Goal: Information Seeking & Learning: Get advice/opinions

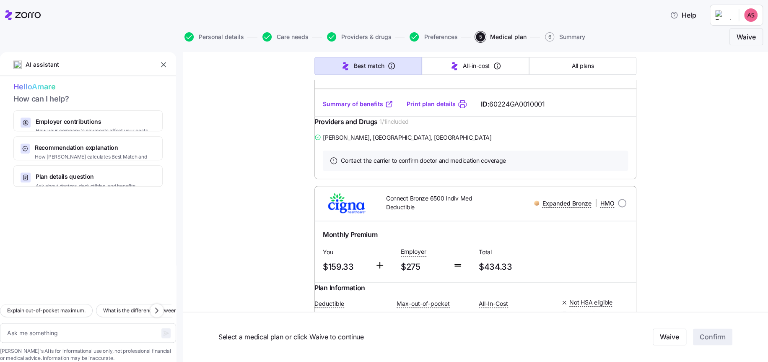
scroll to position [691, 0]
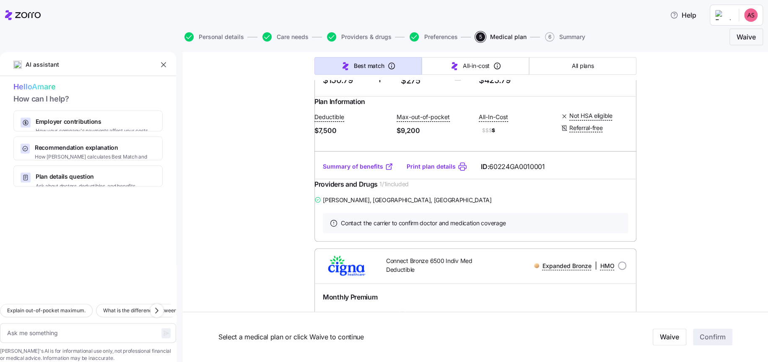
click at [357, 171] on link "Summary of benefits" at bounding box center [358, 166] width 70 height 8
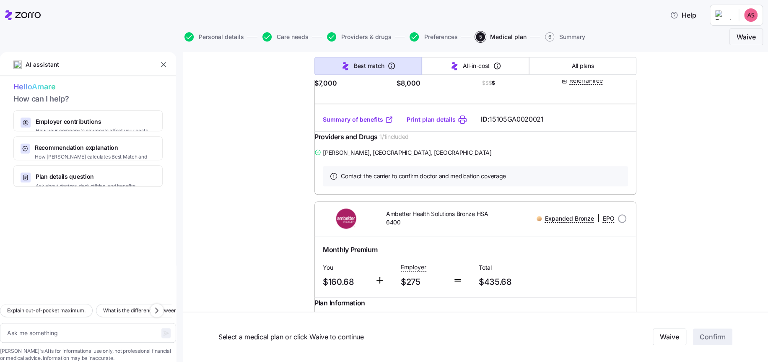
scroll to position [2954, 0]
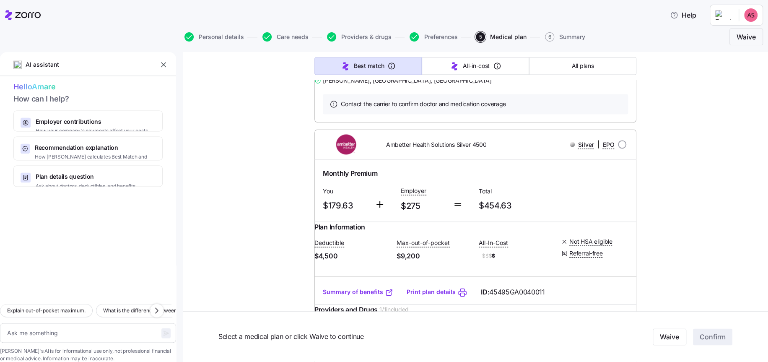
scroll to position [3394, 0]
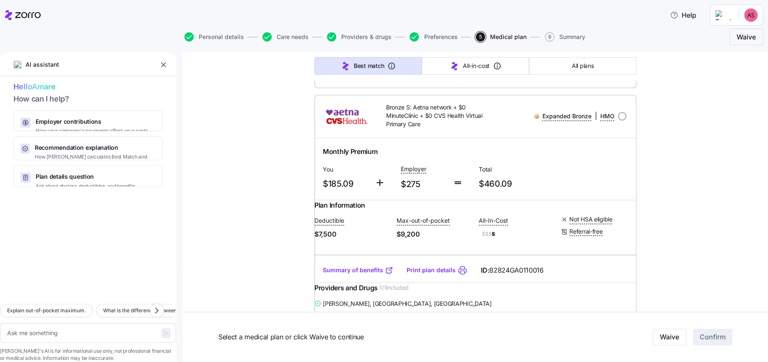
scroll to position [5593, 0]
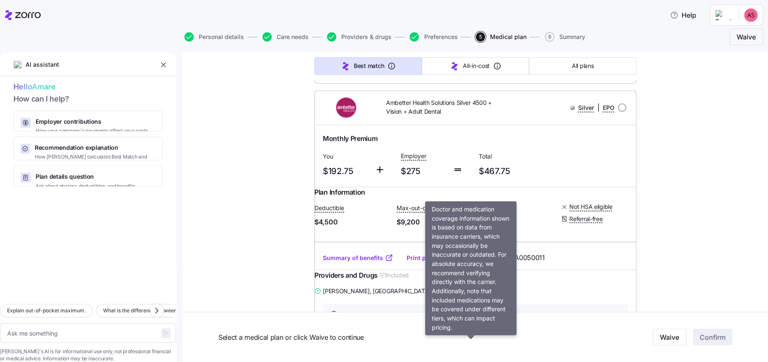
scroll to position [5844, 0]
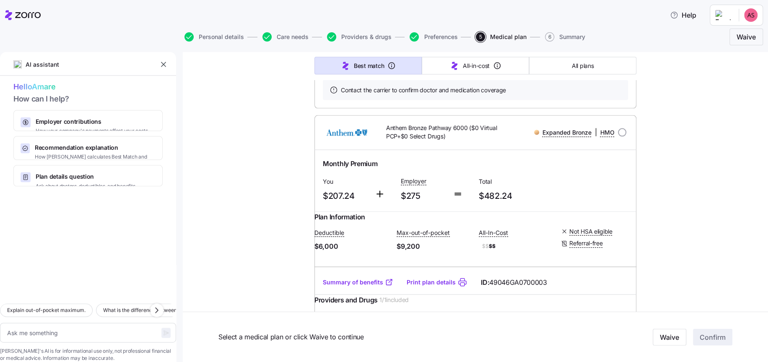
scroll to position [8547, 0]
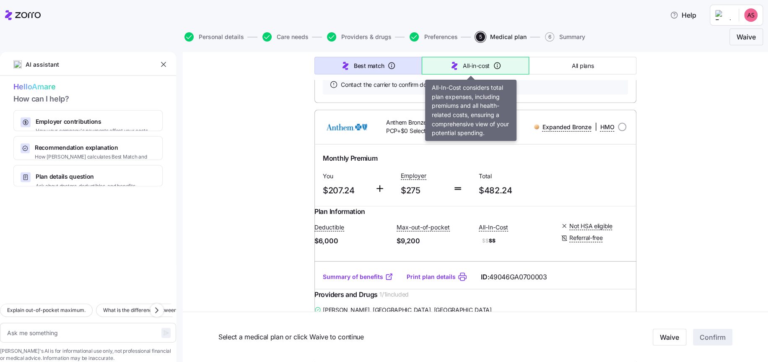
click at [468, 70] on button "All-in-cost" at bounding box center [475, 66] width 107 height 18
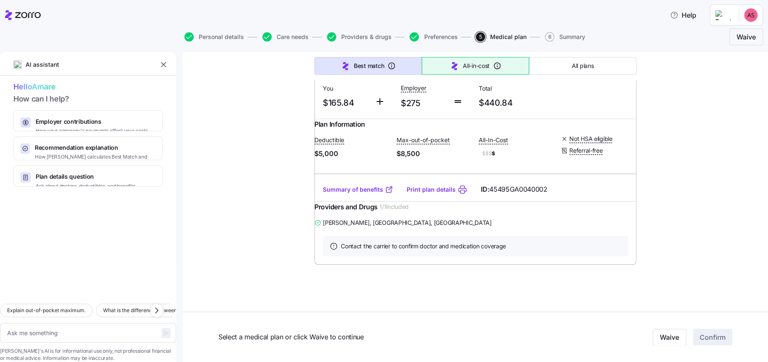
scroll to position [472, 0]
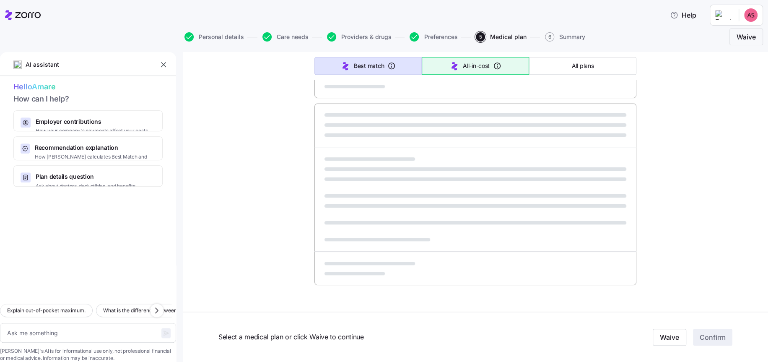
type textarea "x"
type input "Sorted by: All-in-cost"
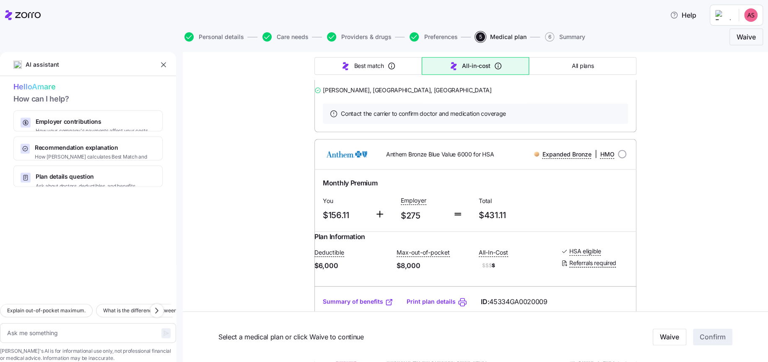
scroll to position [3212, 0]
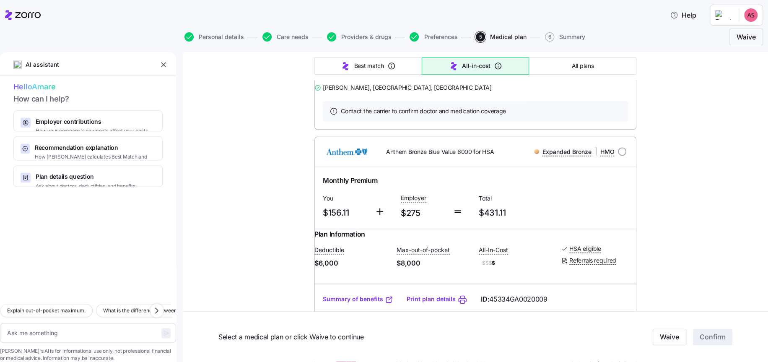
click at [290, 41] on div "Personal details Care needs Providers & drugs Preferences 5 Medical plan 6 Summ…" at bounding box center [384, 37] width 758 height 20
click at [290, 40] on button "Care needs" at bounding box center [285, 36] width 46 height 9
click at [296, 36] on span "Care needs" at bounding box center [293, 37] width 32 height 6
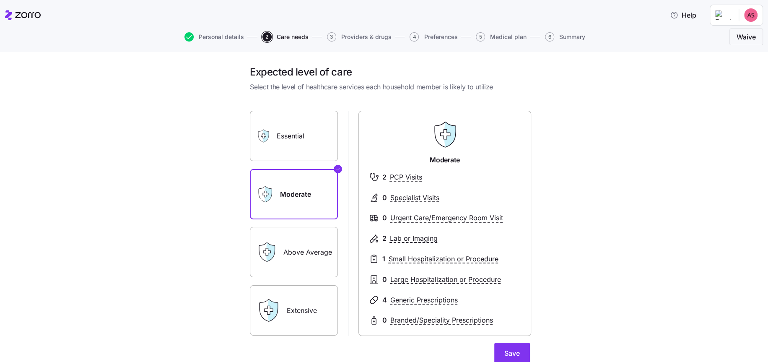
click at [290, 242] on label "Above Average" at bounding box center [294, 252] width 88 height 50
click at [0, 0] on input "Above Average" at bounding box center [0, 0] width 0 height 0
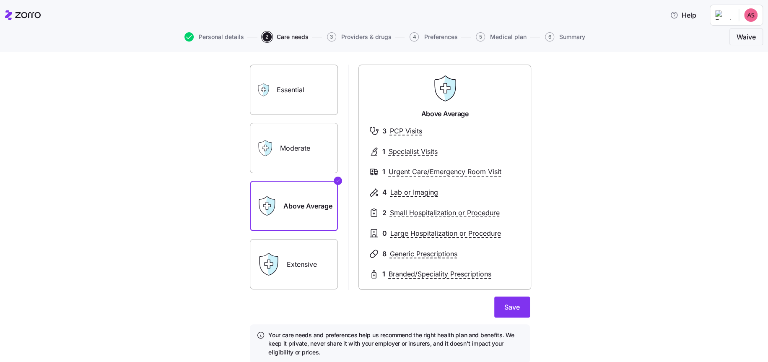
scroll to position [77, 0]
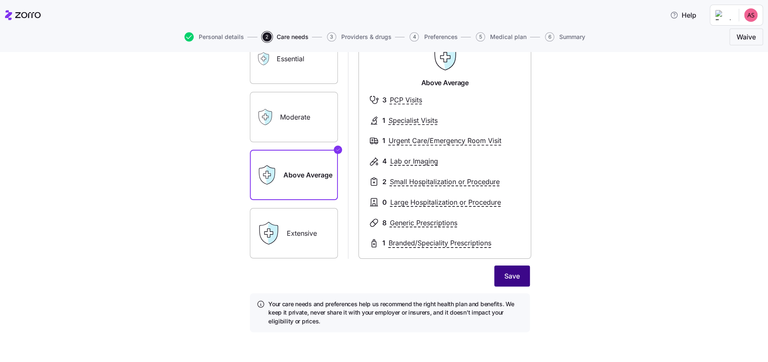
click at [518, 272] on button "Save" at bounding box center [512, 275] width 36 height 21
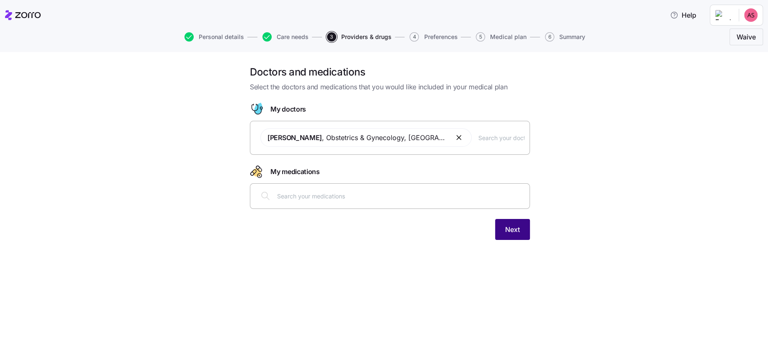
click at [510, 228] on span "Next" at bounding box center [512, 229] width 15 height 10
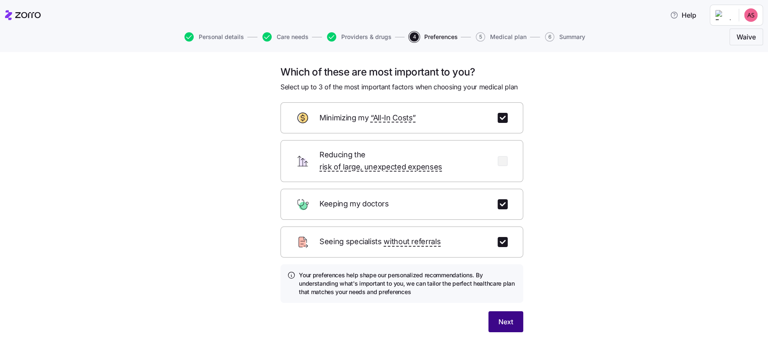
click at [499, 316] on span "Next" at bounding box center [505, 321] width 15 height 10
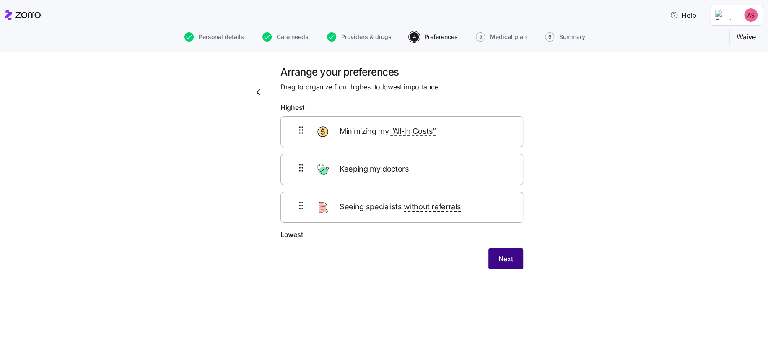
click at [501, 256] on span "Next" at bounding box center [505, 258] width 15 height 10
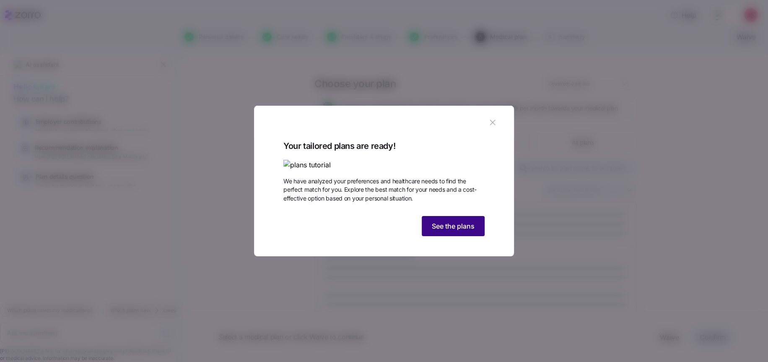
click at [472, 231] on span "See the plans" at bounding box center [453, 226] width 43 height 10
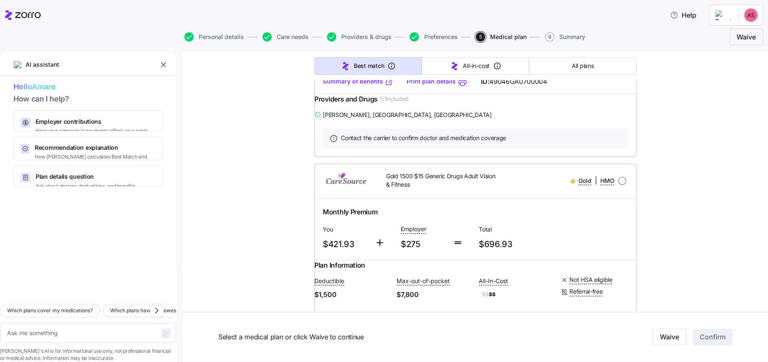
scroll to position [8044, 0]
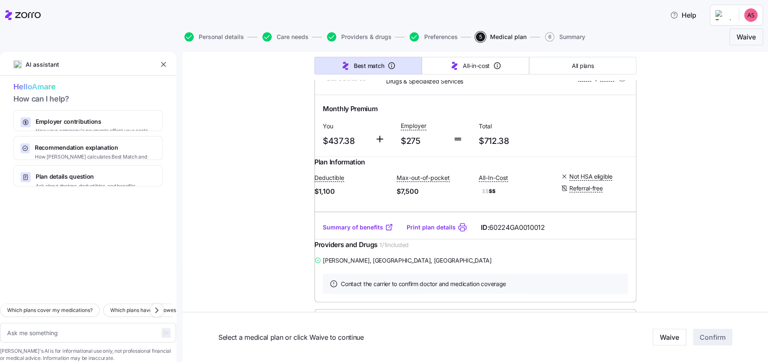
scroll to position [8547, 0]
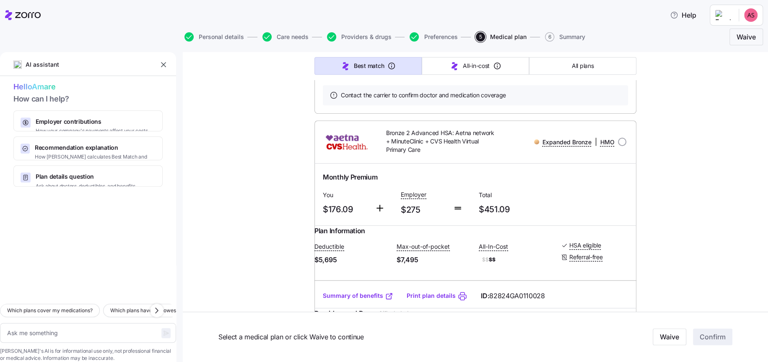
scroll to position [10055, 0]
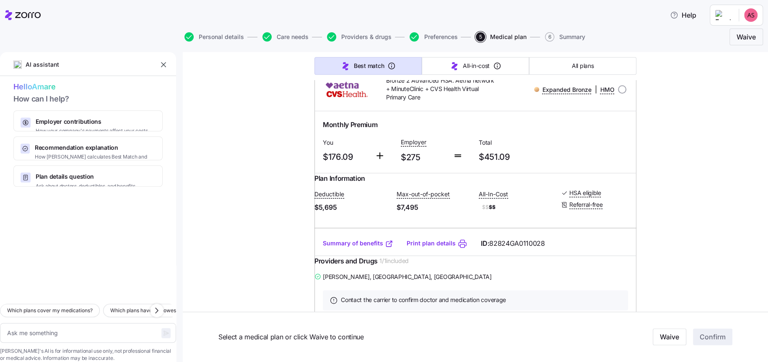
type textarea "x"
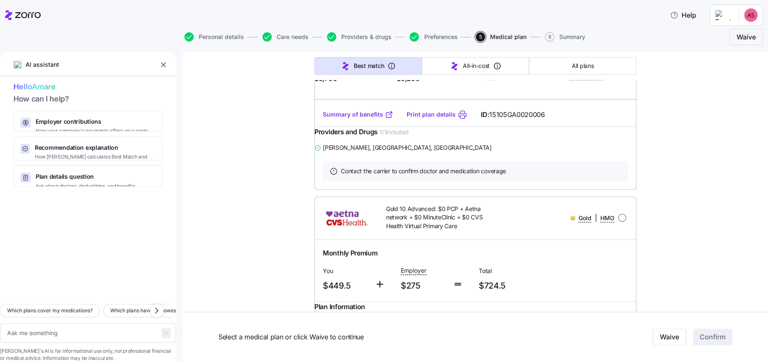
scroll to position [10496, 0]
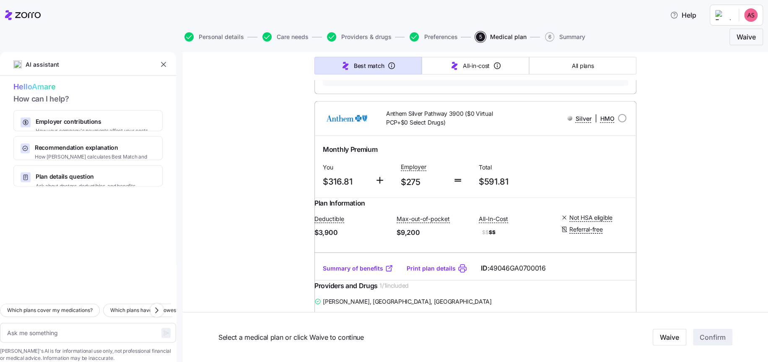
scroll to position [11061, 0]
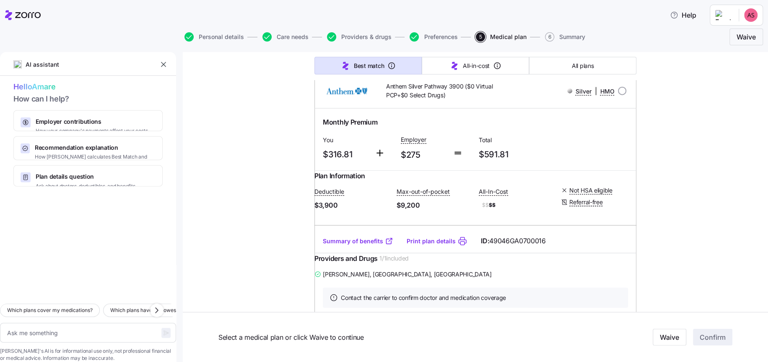
click at [683, 7] on button "Help" at bounding box center [683, 15] width 40 height 17
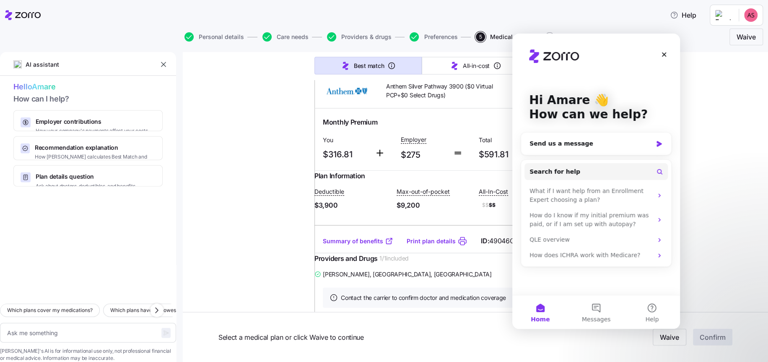
scroll to position [0, 0]
click at [582, 195] on div "What if I want help from an Enrollment Expert choosing a plan?" at bounding box center [590, 195] width 123 height 18
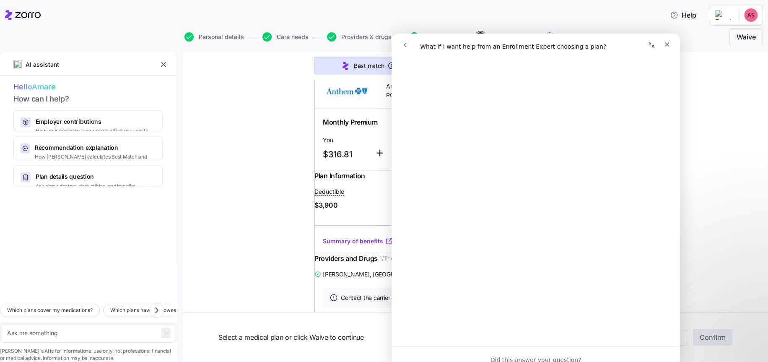
scroll to position [293, 0]
click at [667, 47] on icon "Close" at bounding box center [666, 44] width 7 height 7
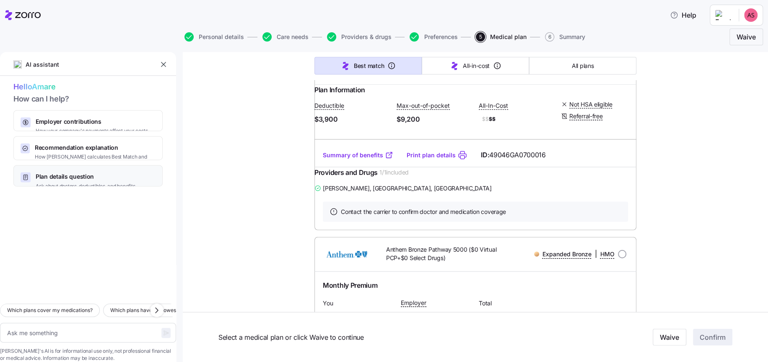
scroll to position [11187, 0]
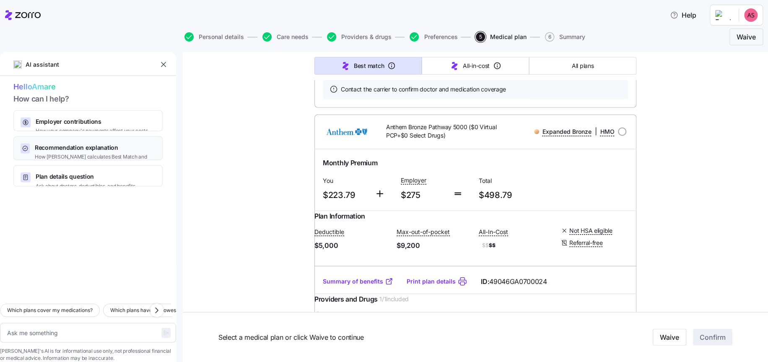
scroll to position [11250, 0]
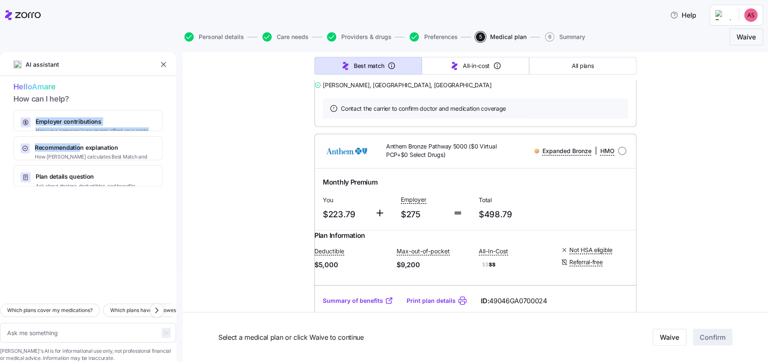
drag, startPoint x: 81, startPoint y: 146, endPoint x: 94, endPoint y: 104, distance: 43.7
click at [94, 104] on div "Hello [PERSON_NAME] How can I help? Employer contributions How your company's p…" at bounding box center [88, 134] width 176 height 106
drag, startPoint x: 94, startPoint y: 104, endPoint x: 194, endPoint y: 104, distance: 100.1
click at [106, 67] on div "AI assistant" at bounding box center [88, 67] width 176 height 17
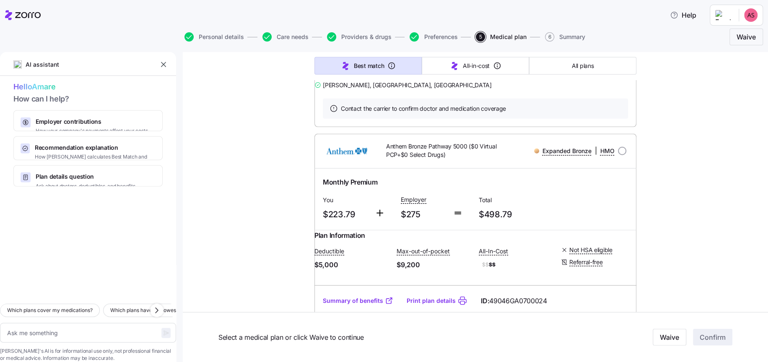
click at [47, 93] on span "How can I help?" at bounding box center [87, 99] width 149 height 12
click at [48, 123] on span "Employer contributions" at bounding box center [92, 121] width 112 height 8
type textarea "x"
type textarea "Can you explain how my employer contributions work and how they affect my month…"
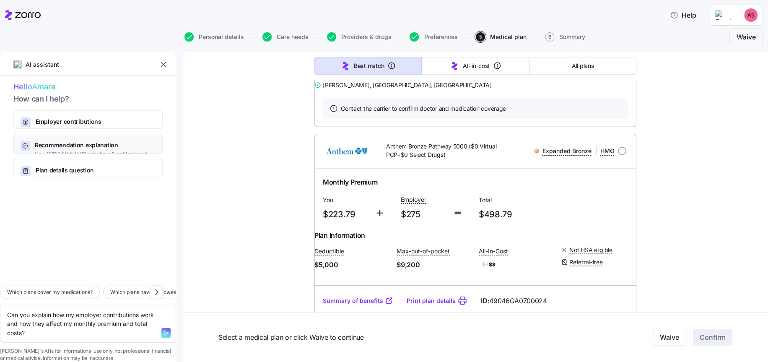
click at [57, 144] on span "Recommendation explanation" at bounding box center [95, 145] width 121 height 8
type textarea "x"
type textarea "Can you explain how [PERSON_NAME] calculates the Best Match and Lowest All-In-C…"
click at [57, 144] on span "Recommendation explanation" at bounding box center [95, 145] width 121 height 8
click at [47, 311] on textarea "Can you explain how [PERSON_NAME] calculates the Best Match and Lowest All-In-C…" at bounding box center [88, 324] width 176 height 38
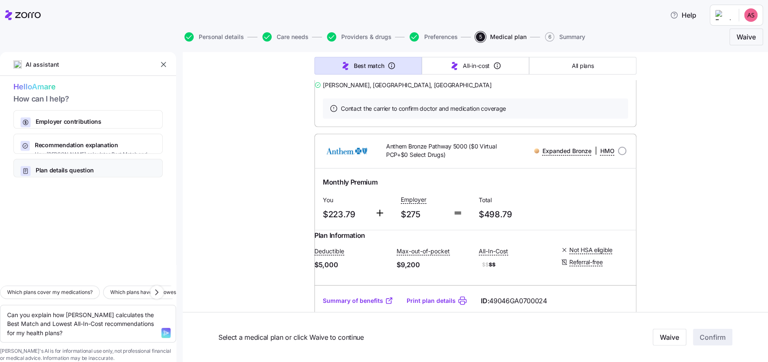
click at [87, 166] on span "Plan details question" at bounding box center [85, 170] width 99 height 8
type textarea "x"
type textarea "Which plans include my doctor, [PERSON_NAME], and have the lowest deductible?"
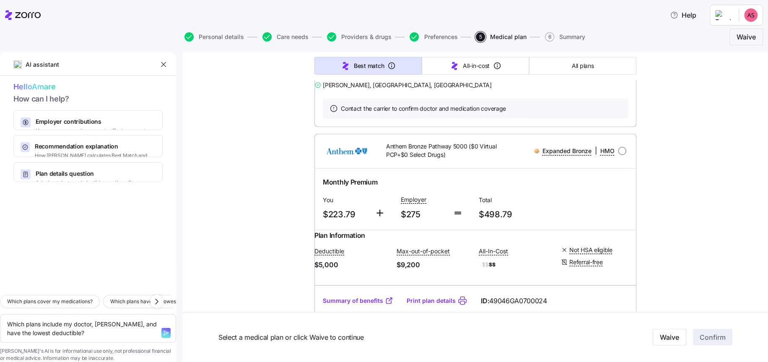
click at [163, 329] on icon "button" at bounding box center [166, 332] width 7 height 7
type textarea "x"
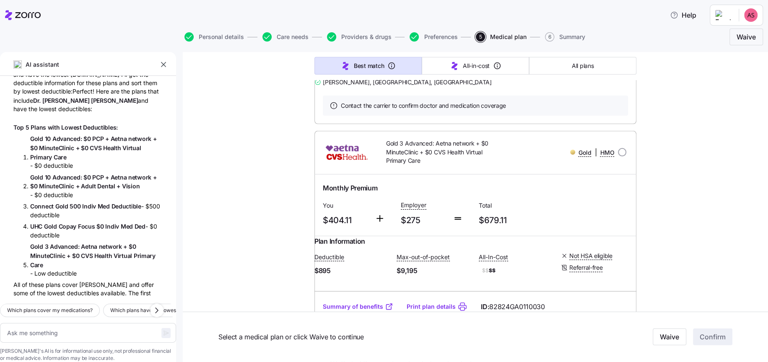
scroll to position [28, 0]
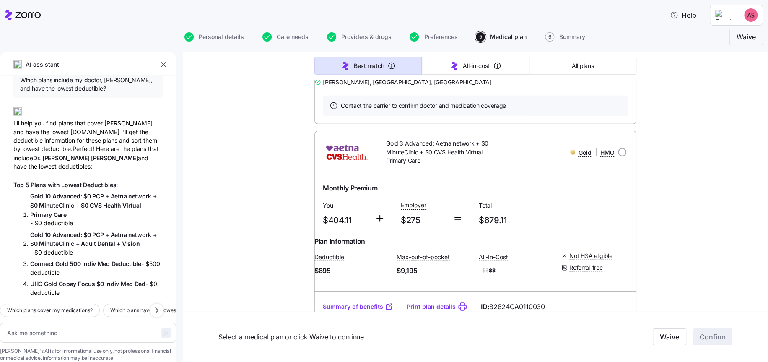
click at [96, 204] on span "CVS" at bounding box center [96, 205] width 13 height 7
click at [80, 208] on span "+" at bounding box center [78, 205] width 5 height 7
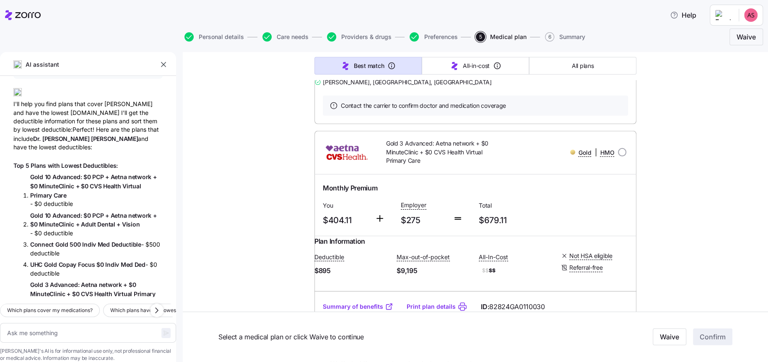
scroll to position [62, 0]
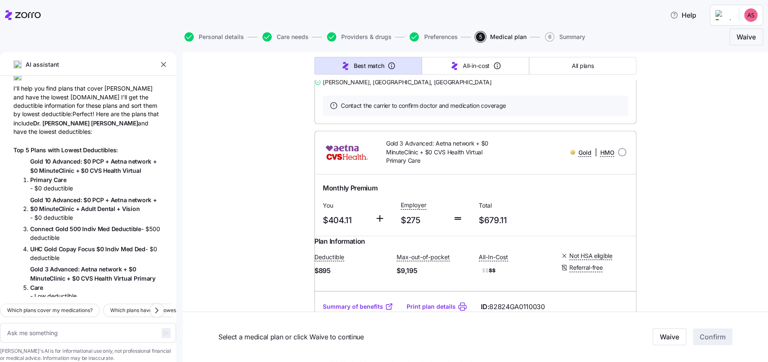
click at [48, 185] on li "Gold 10 Advanced: $0 PCP + Aetna network + $0 MinuteClinic + $0 CVS Health Virt…" at bounding box center [96, 175] width 132 height 36
click at [48, 195] on span "Gold 10 Advanced: $0 PCP + Aetna network + $0 MinuteClinic + Adult Dental + Vis…" at bounding box center [96, 204] width 132 height 18
click at [53, 202] on span "Gold 10 Advanced: $0 PCP + Aetna network + $0 MinuteClinic + Adult Dental + Vis…" at bounding box center [96, 204] width 132 height 18
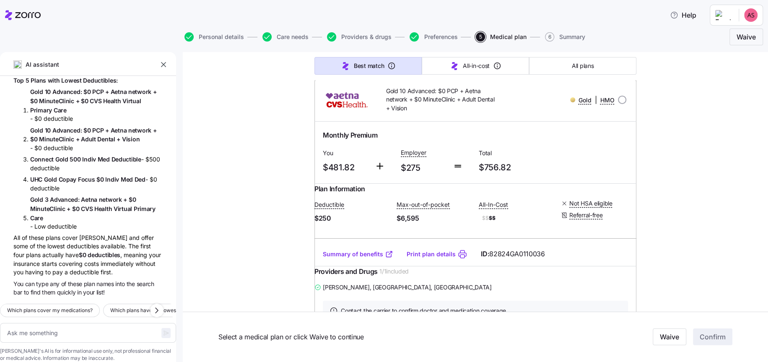
scroll to position [11815, 0]
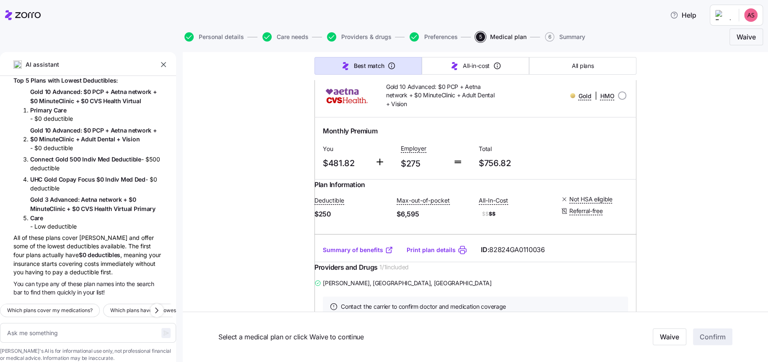
click at [93, 323] on textarea at bounding box center [88, 333] width 176 height 20
type textarea "x"
type textarea "W"
type textarea "x"
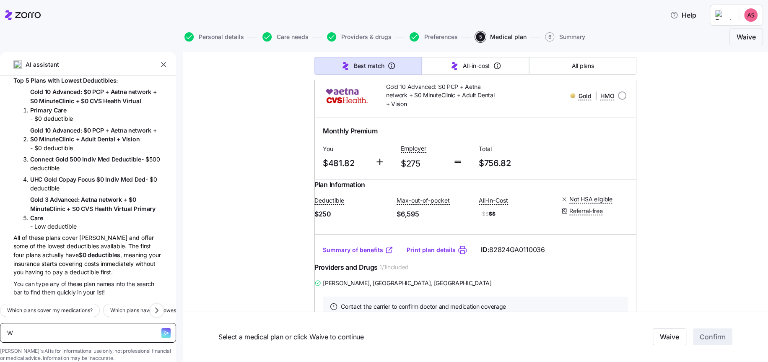
type textarea "Wh"
type textarea "x"
type textarea "Whi"
type textarea "x"
type textarea "Which"
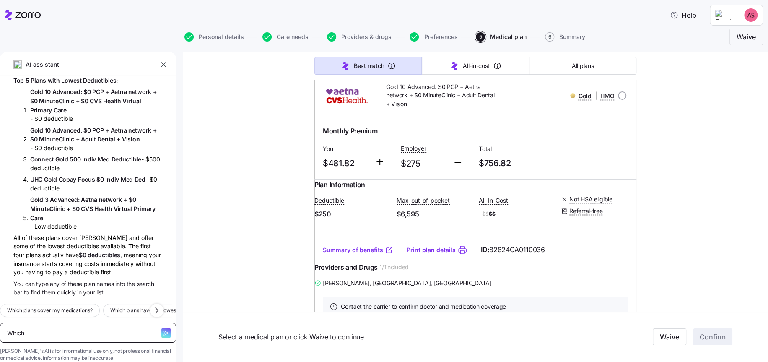
type textarea "x"
type textarea "Which"
type textarea "x"
type textarea "Which p"
type textarea "x"
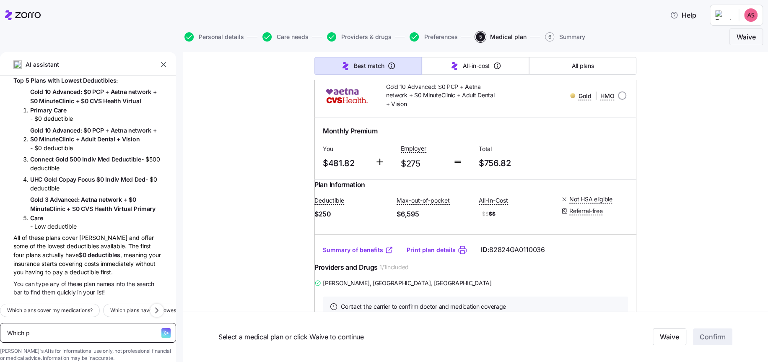
type textarea "Which pl"
type textarea "x"
type textarea "Which pla"
type textarea "x"
type textarea "Which plan"
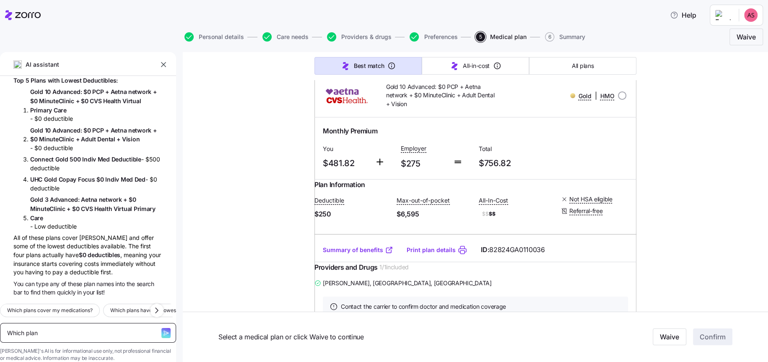
type textarea "x"
type textarea "Which plan"
type textarea "x"
type textarea "Which plan o"
type textarea "x"
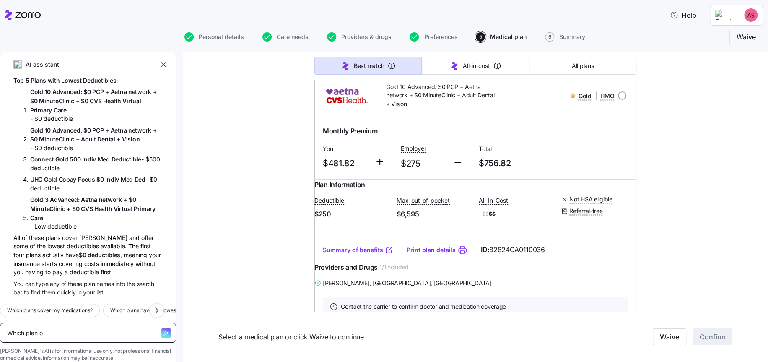
type textarea "Which plan ov"
type textarea "x"
type textarea "Which plan over"
type textarea "x"
type textarea "Which plan overs"
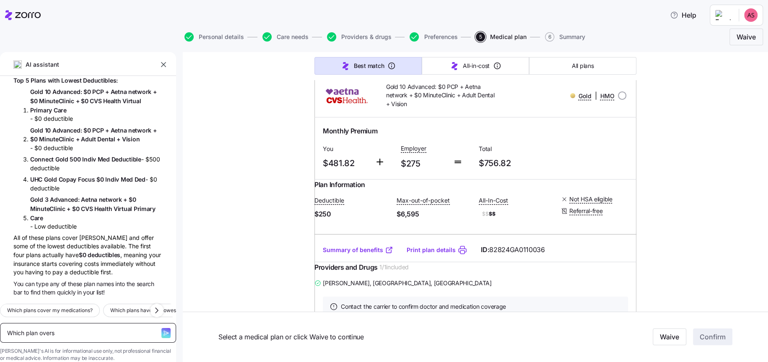
type textarea "x"
type textarea "Which plan overs"
type textarea "x"
type textarea "Which plan overs"
type textarea "x"
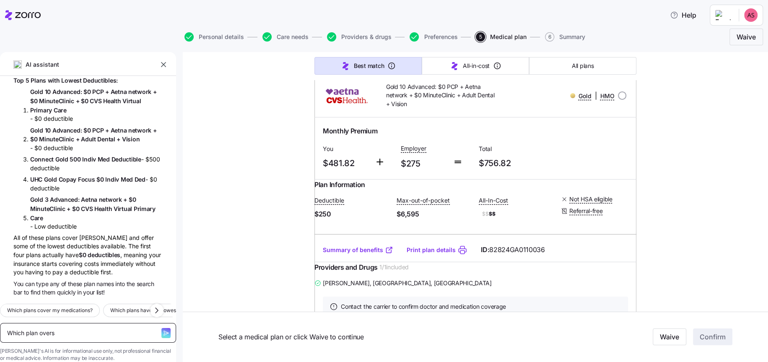
type textarea "Which plan over"
type textarea "x"
type textarea "Which plan ove"
type textarea "x"
type textarea "Which plan ov"
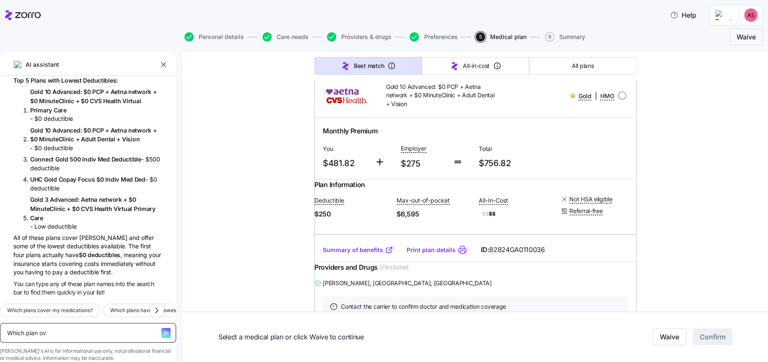
type textarea "x"
type textarea "Which plan o"
type textarea "x"
type textarea "Which plan"
type textarea "x"
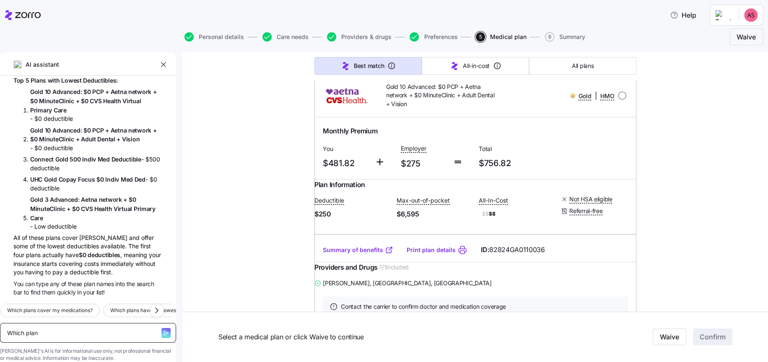
type textarea "Which plan c"
type textarea "x"
type textarea "Which plan ci"
type textarea "x"
type textarea "Which plan civ"
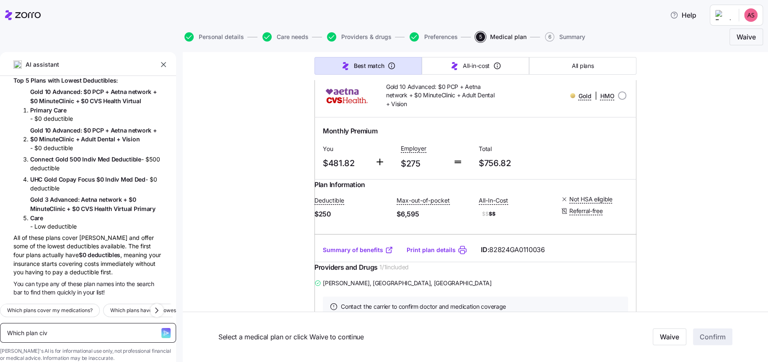
type textarea "x"
type textarea "Which plan ci"
type textarea "x"
type textarea "Which plan c"
type textarea "x"
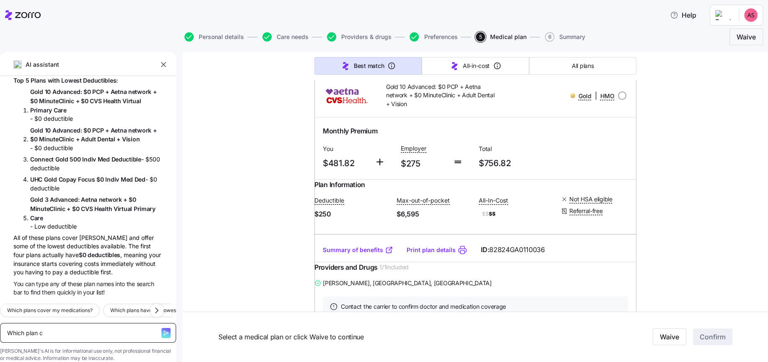
type textarea "Which plan co"
type textarea "x"
type textarea "Which plan cov"
type textarea "x"
type textarea "Which plan cover"
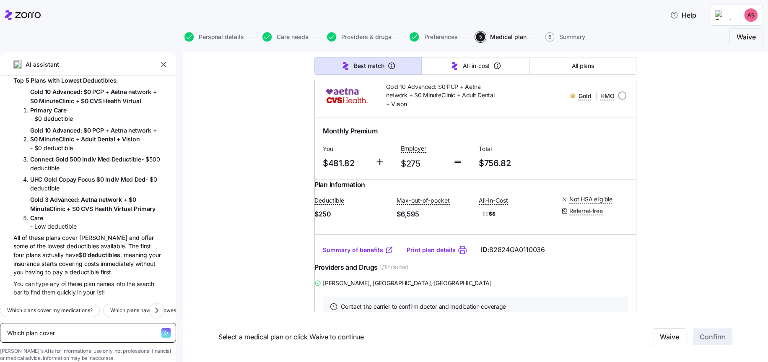
type textarea "x"
type textarea "Which plan covers"
type textarea "x"
type textarea "Which plan covers"
type textarea "x"
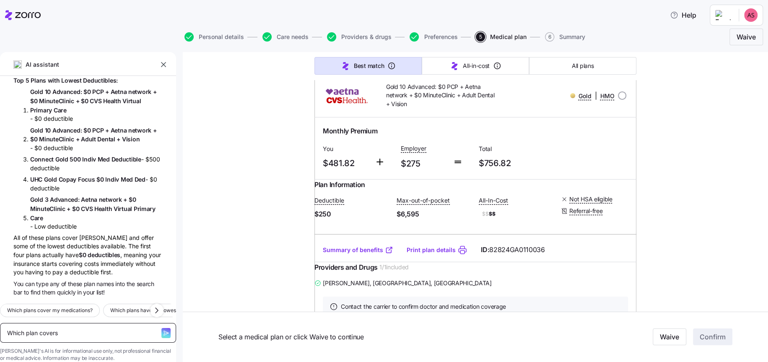
type textarea "Which plan covers b"
type textarea "x"
type textarea "Which plan covers ba"
type textarea "x"
type textarea "Which plan covers bar"
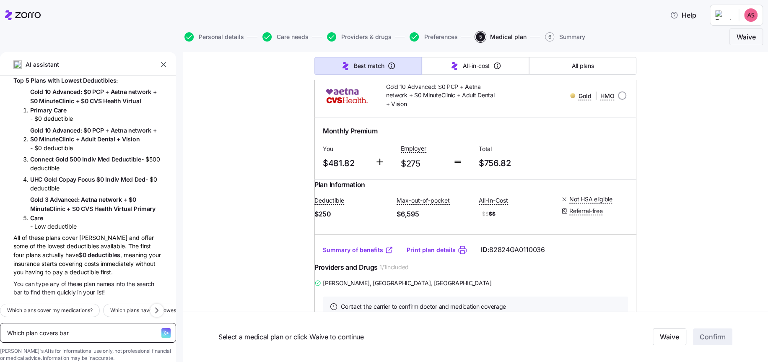
type textarea "x"
type textarea "Which plan covers [GEOGRAPHIC_DATA]"
type textarea "x"
type textarea "Which plan covers [PERSON_NAME]"
type textarea "x"
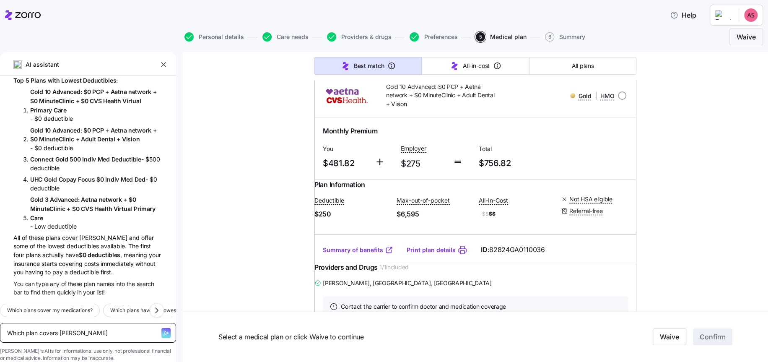
type textarea "Which plan covers bariat"
type textarea "x"
type textarea "Which plan covers bariatr"
type textarea "x"
type textarea "Which plan covers bariatri"
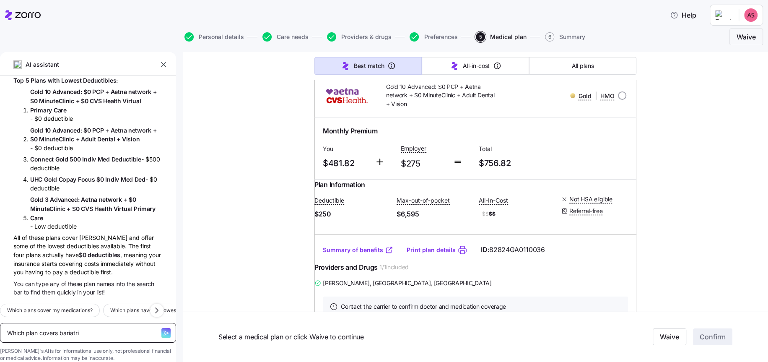
type textarea "x"
type textarea "Which plan covers bariatric"
type textarea "x"
type textarea "Which plan covers [MEDICAL_DATA]"
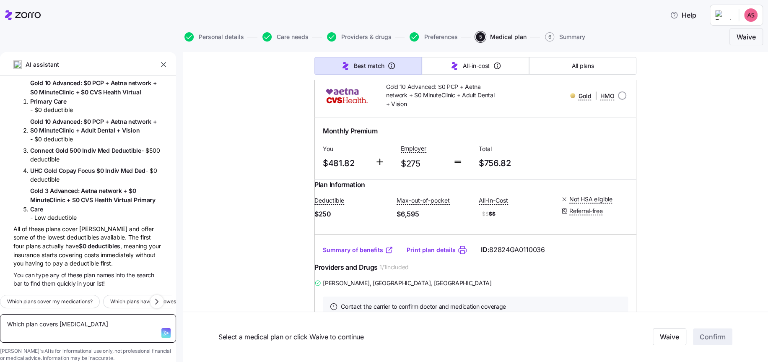
type textarea "x"
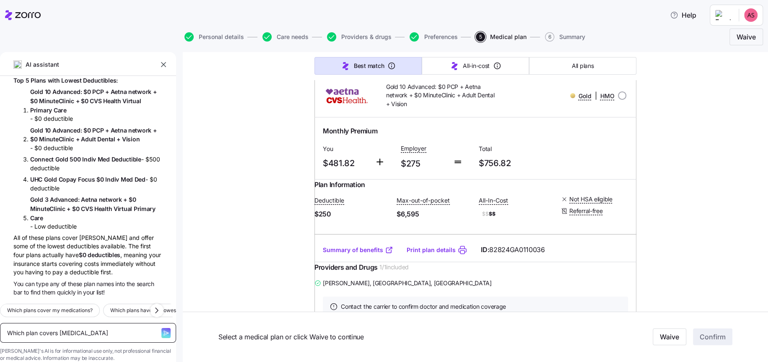
type textarea "Which plan covers [MEDICAL_DATA]"
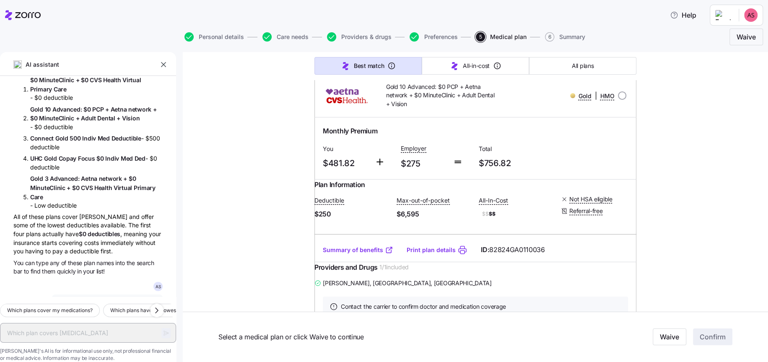
type textarea "x"
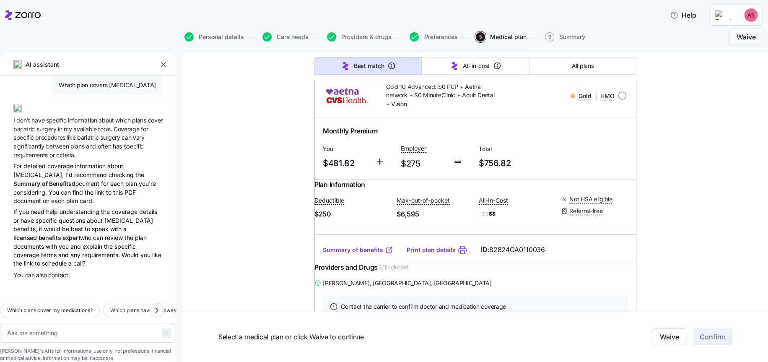
scroll to position [393, 0]
click at [81, 332] on div "Which plans cover my medications? Which plans have the lowest deductible? How i…" at bounding box center [88, 329] width 176 height 65
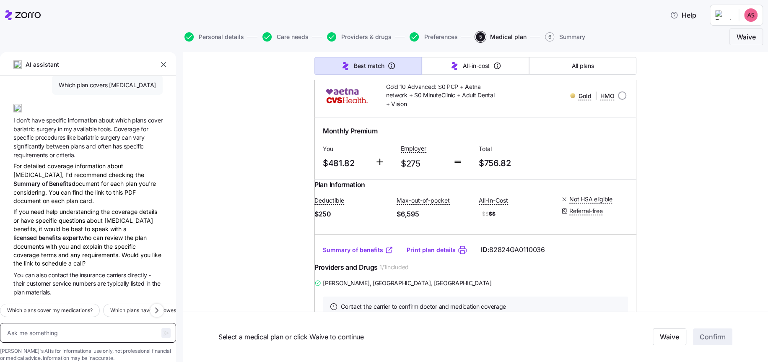
click at [81, 323] on textarea at bounding box center [88, 333] width 176 height 20
type textarea "x"
type textarea "H"
type textarea "x"
type textarea "Ho"
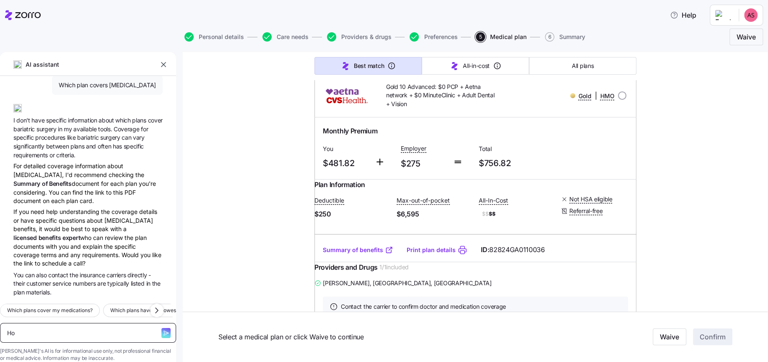
type textarea "x"
type textarea "How"
type textarea "x"
type textarea "How"
type textarea "x"
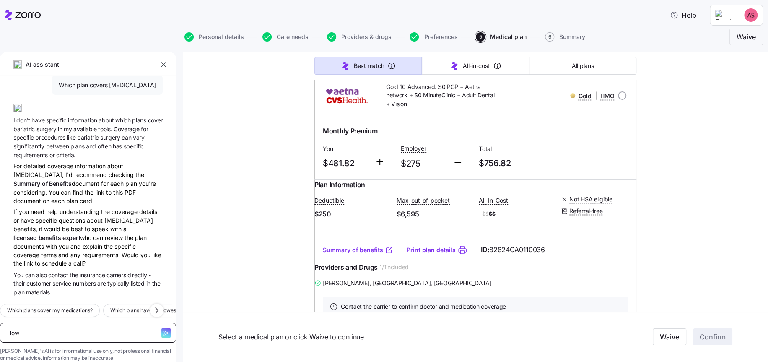
type textarea "How c"
type textarea "x"
type textarea "How ca"
type textarea "x"
type textarea "How can"
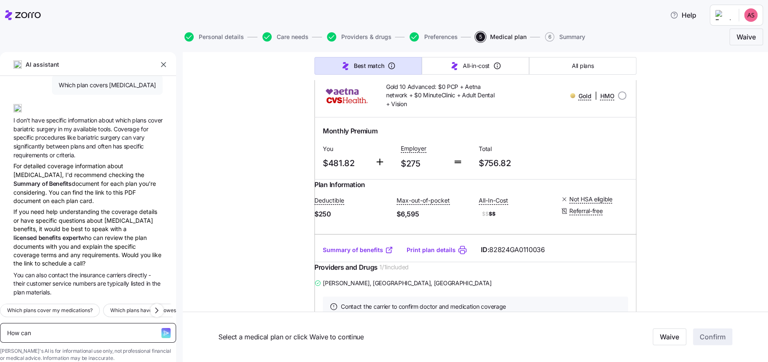
type textarea "x"
type textarea "How can"
type textarea "x"
type textarea "How can a"
type textarea "x"
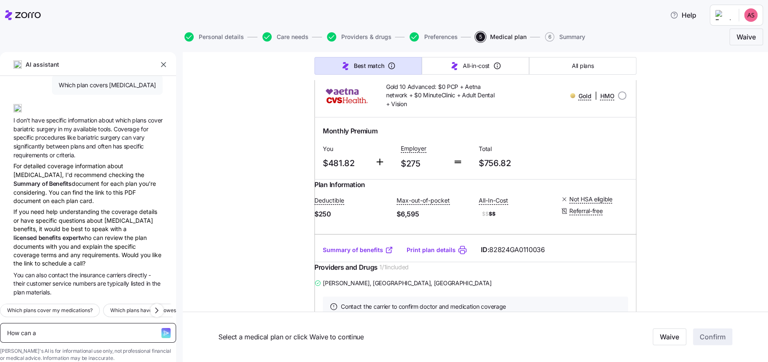
type textarea "How can a"
type textarea "x"
type textarea "How can a r"
type textarea "x"
type textarea "How can a re"
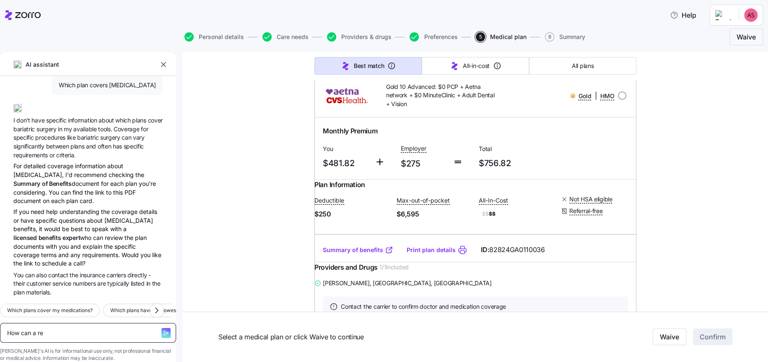
type textarea "x"
type textarea "How can a rep"
type textarea "x"
type textarea "How can a repr"
type textarea "x"
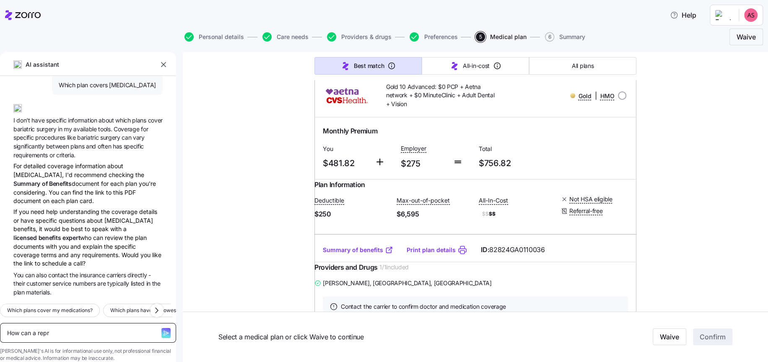
type textarea "How can a repre"
type textarea "x"
type textarea "How can a repres"
type textarea "x"
type textarea "How can a represen"
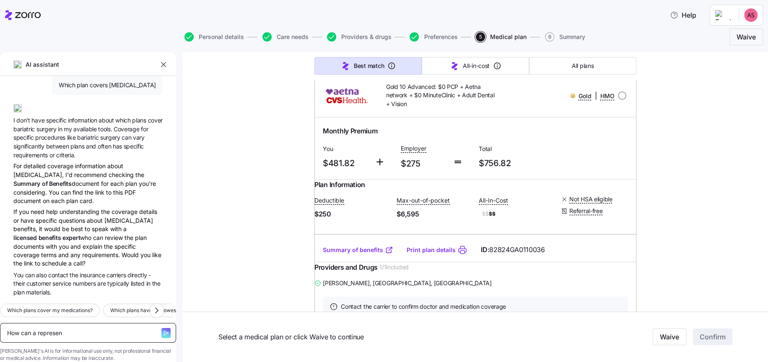
type textarea "x"
type textarea "How can a represent"
type textarea "x"
type textarea "How can a representa"
type textarea "x"
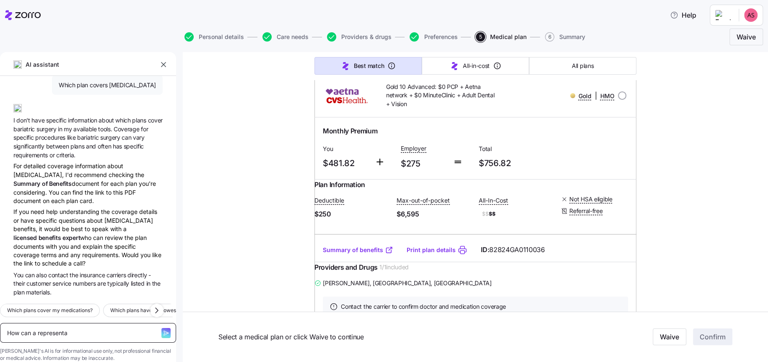
type textarea "How can a representat"
type textarea "x"
type textarea "How can a representati"
type textarea "x"
type textarea "How can a representativ"
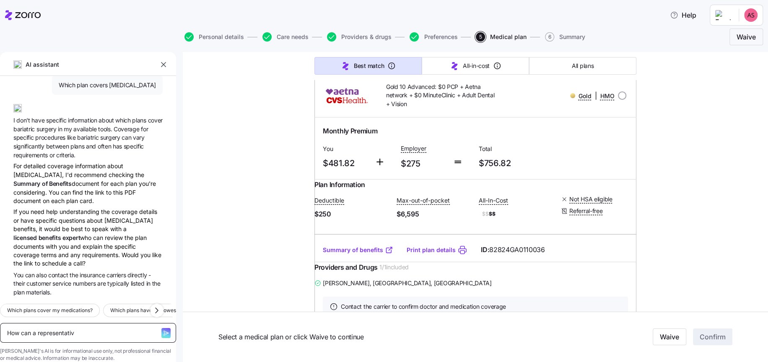
type textarea "x"
type textarea "How can a representative"
type textarea "x"
type textarea "How can a representative"
type textarea "x"
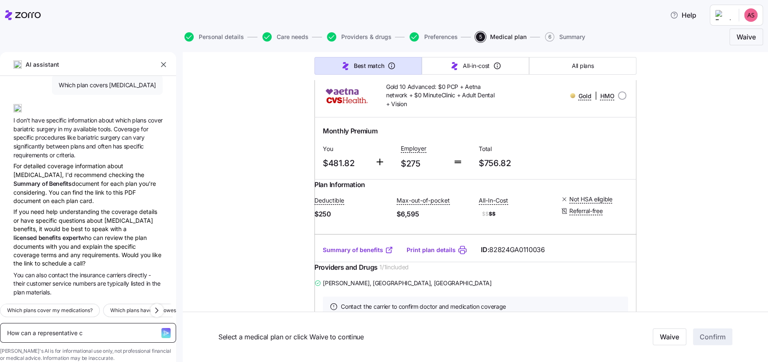
type textarea "How can a representative ca"
type textarea "x"
type textarea "How can a representative cal"
type textarea "x"
type textarea "How can a representative call"
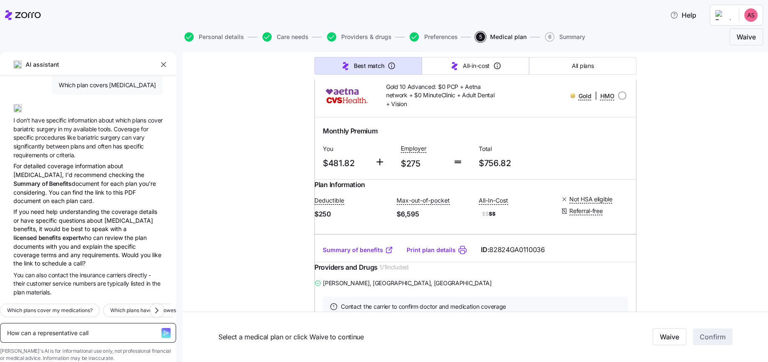
type textarea "x"
type textarea "How can a representative call"
type textarea "x"
type textarea "How can a representative call m"
type textarea "x"
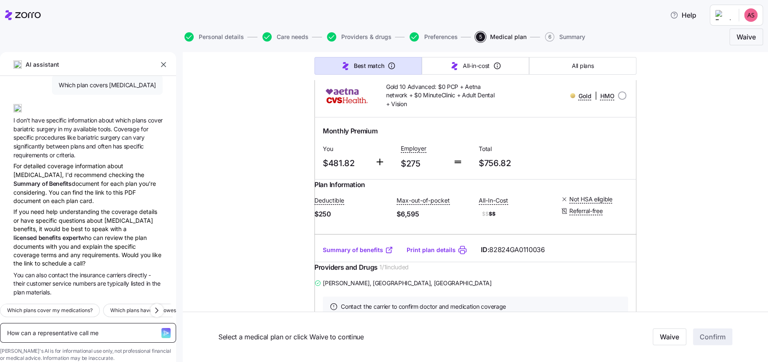
type textarea "How can a representative call me"
type textarea "x"
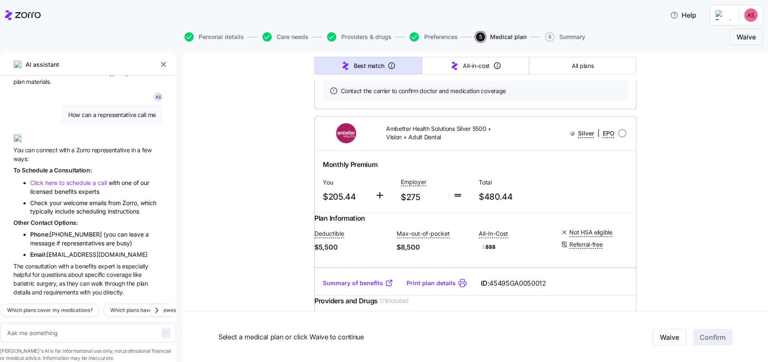
scroll to position [13409, 0]
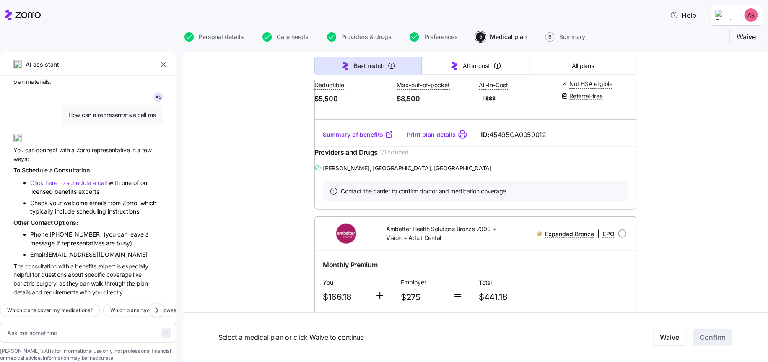
type textarea "x"
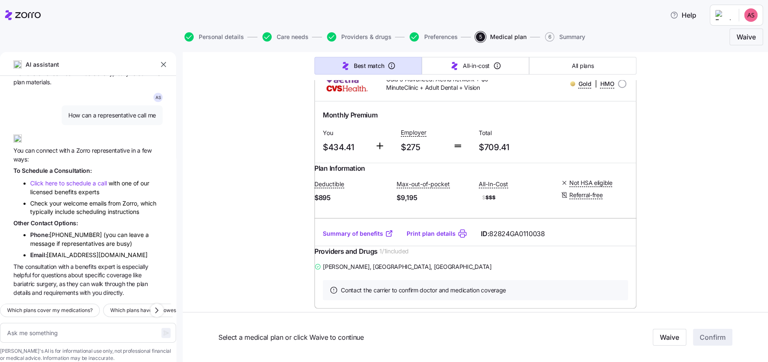
scroll to position [13826, 0]
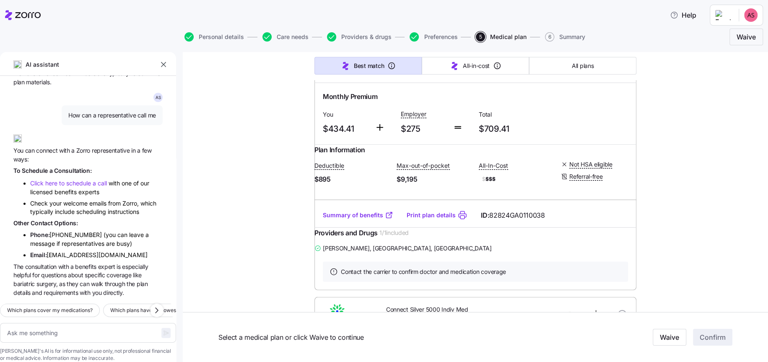
click at [97, 178] on li "Click here to schedule a call with one of our licensed benefits experts" at bounding box center [96, 187] width 132 height 19
click at [97, 179] on span "a" at bounding box center [95, 182] width 5 height 7
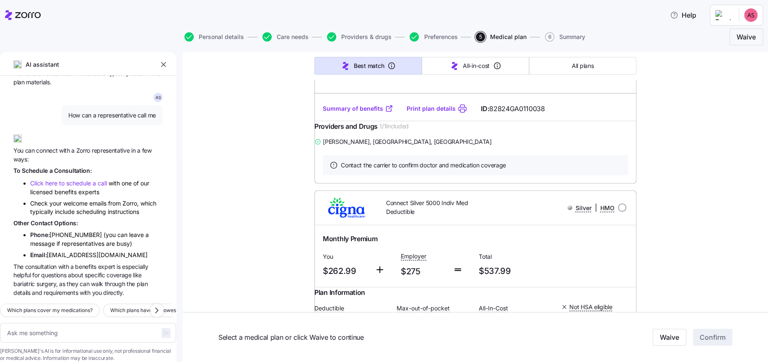
scroll to position [13952, 0]
